Goal: Task Accomplishment & Management: Manage account settings

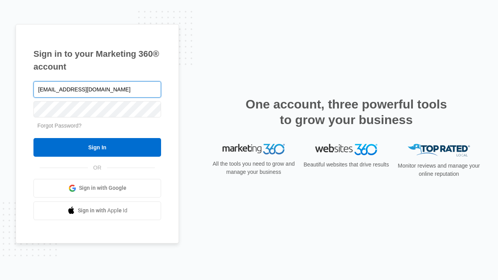
type input "[EMAIL_ADDRESS][DOMAIN_NAME]"
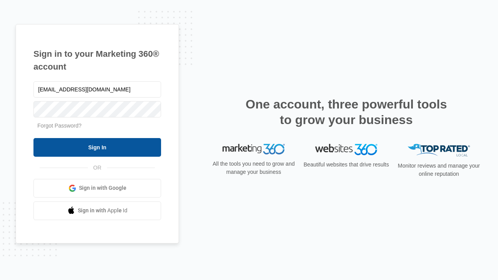
click at [97, 147] on input "Sign In" at bounding box center [97, 147] width 128 height 19
